Goal: Task Accomplishment & Management: Use online tool/utility

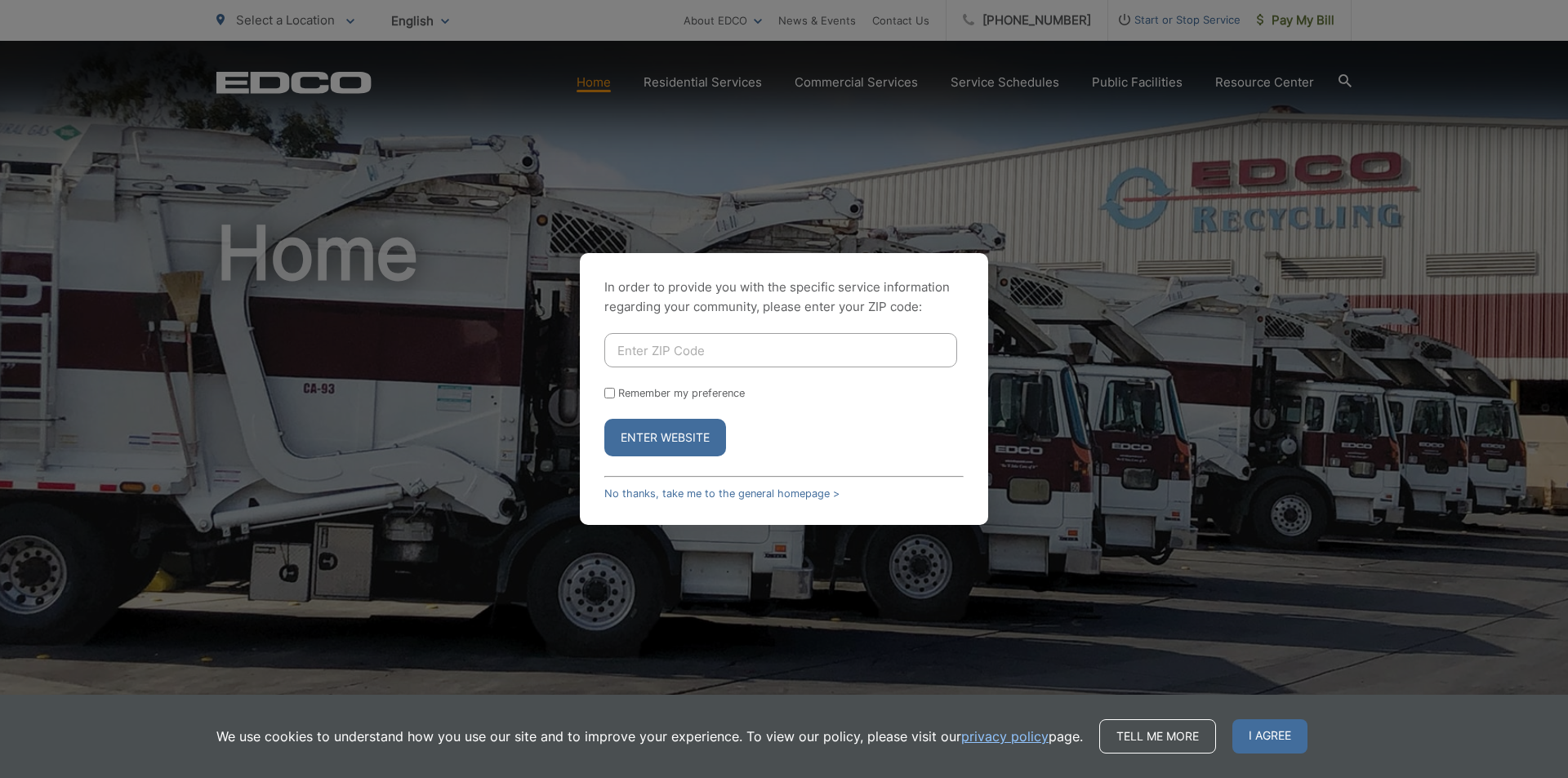
click at [775, 354] on input "Enter ZIP Code" at bounding box center [781, 350] width 353 height 34
type input "90275"
click at [679, 433] on button "Enter Website" at bounding box center [665, 438] width 122 height 38
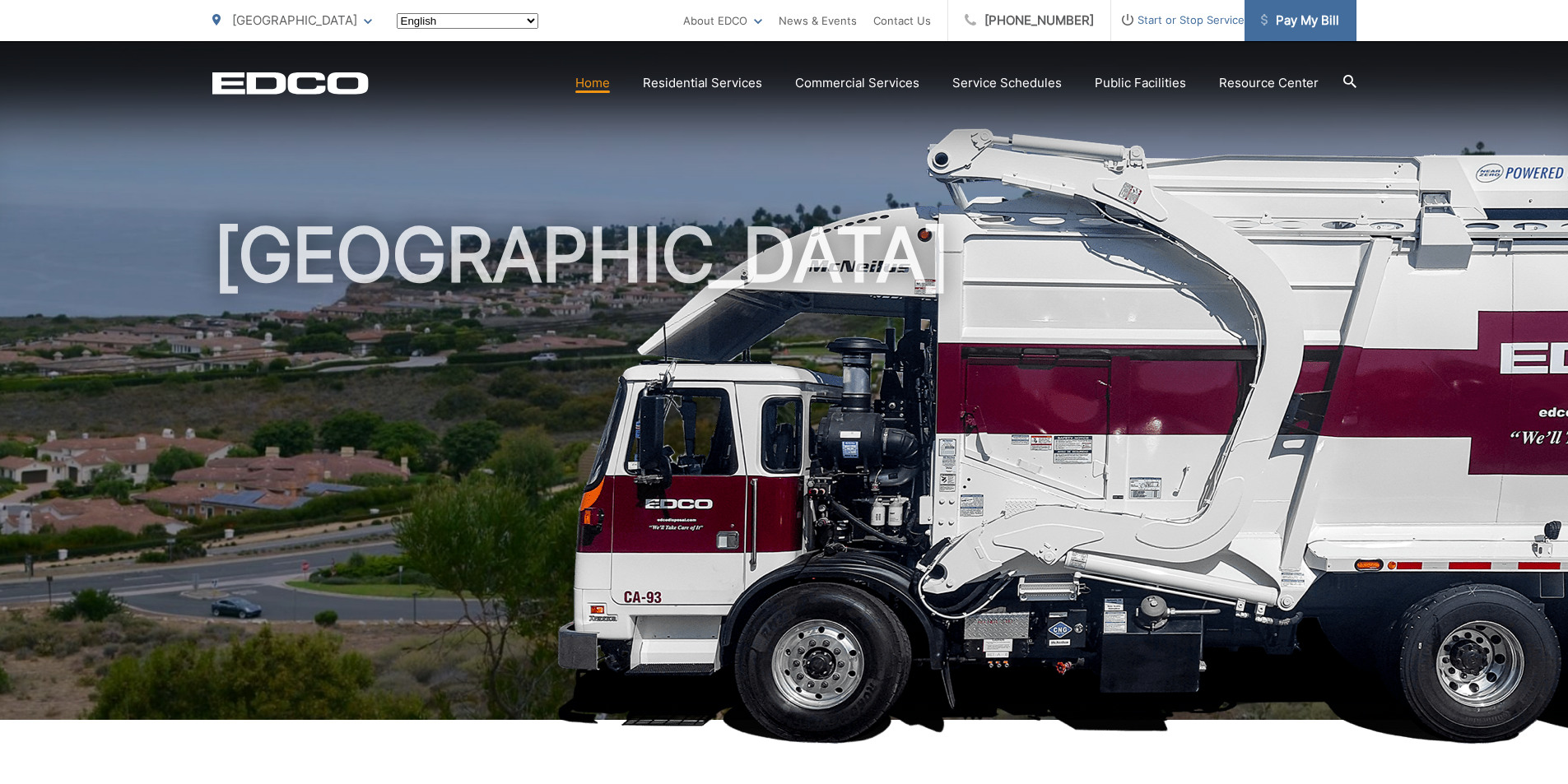
click at [1312, 24] on span "Pay My Bill" at bounding box center [1300, 20] width 78 height 20
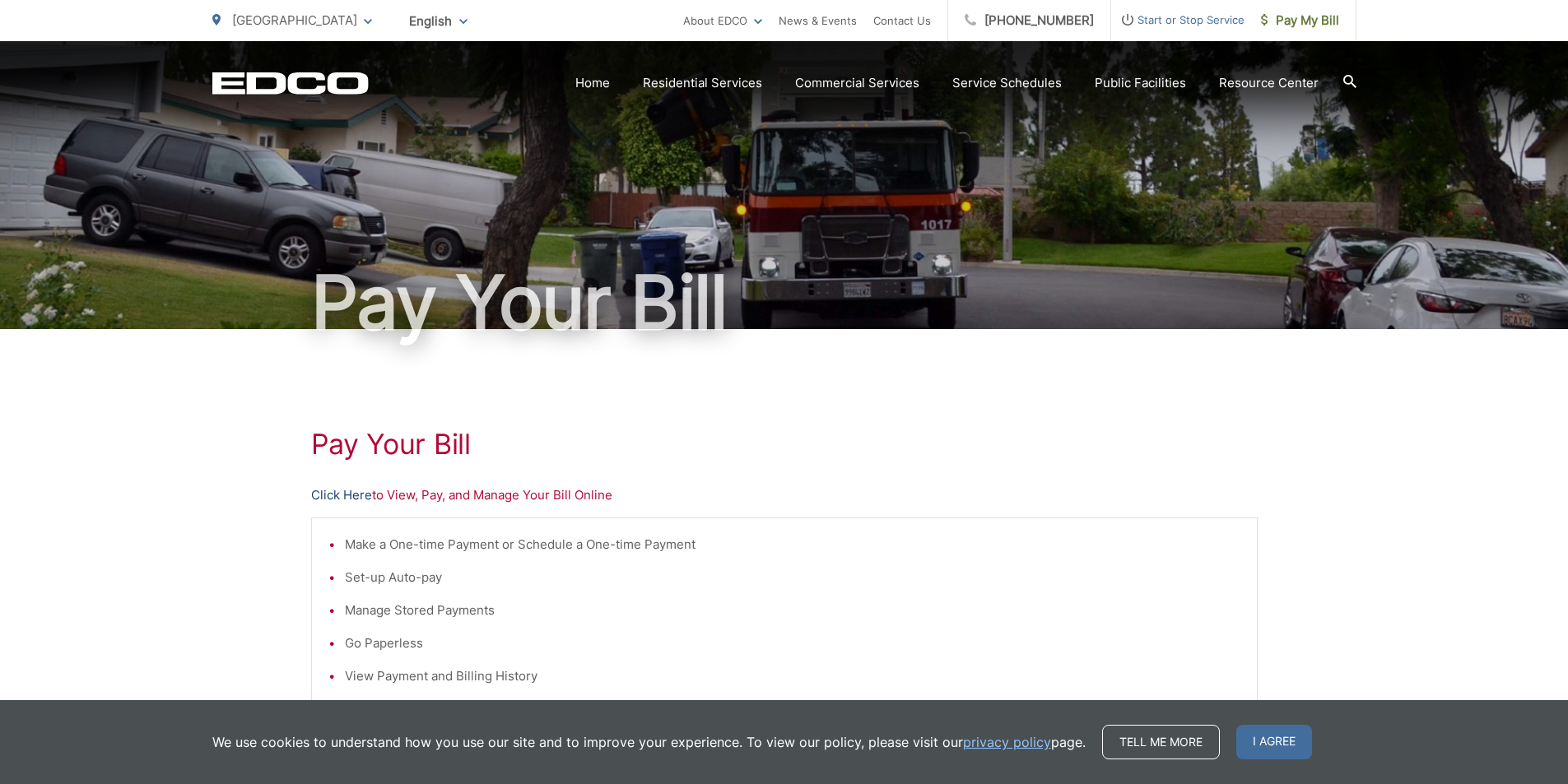
click at [346, 496] on link "Click Here" at bounding box center [341, 495] width 61 height 20
